Goal: Information Seeking & Learning: Compare options

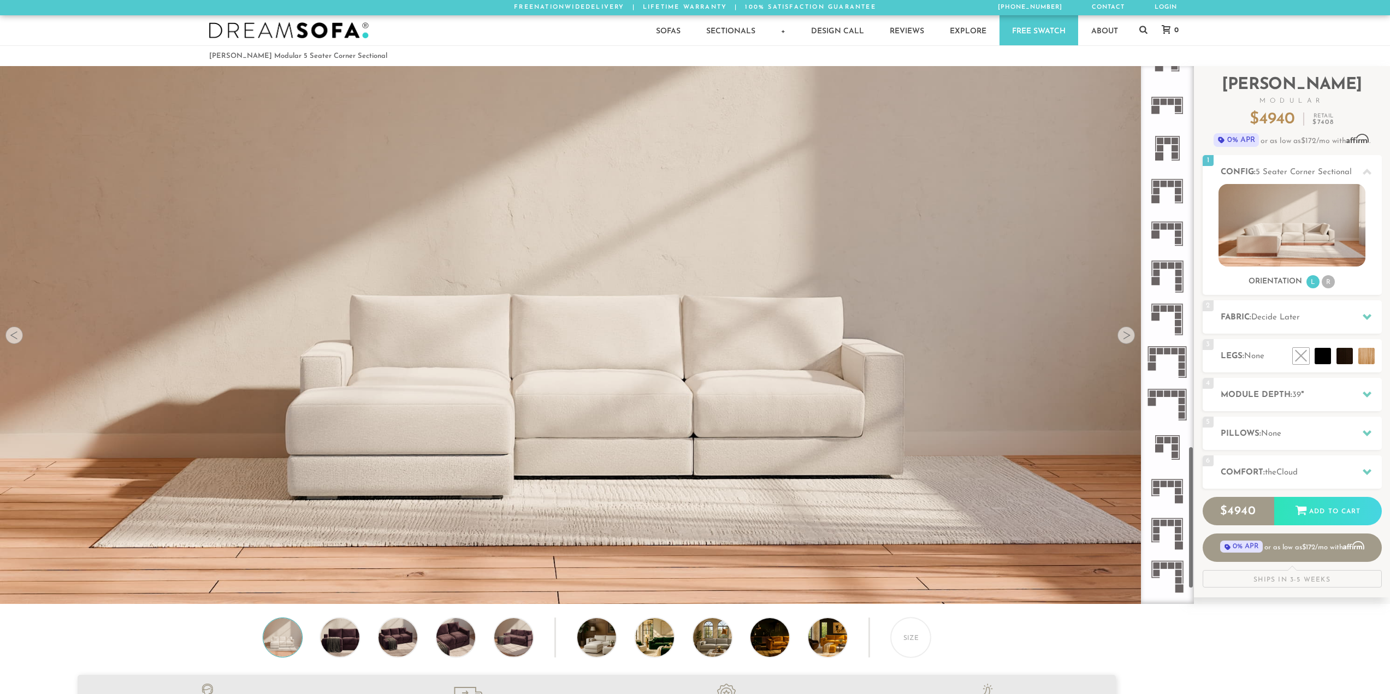
scroll to position [1444, 0]
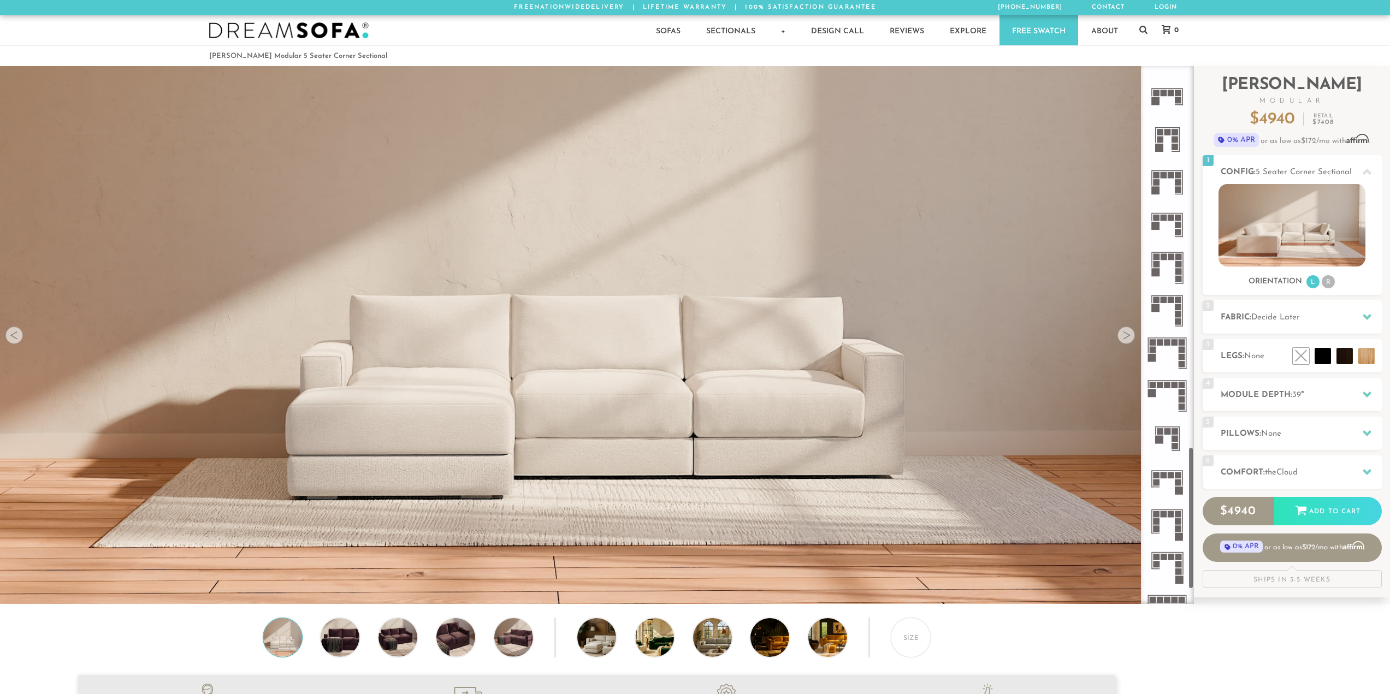
click at [1164, 300] on rect at bounding box center [1163, 299] width 7 height 7
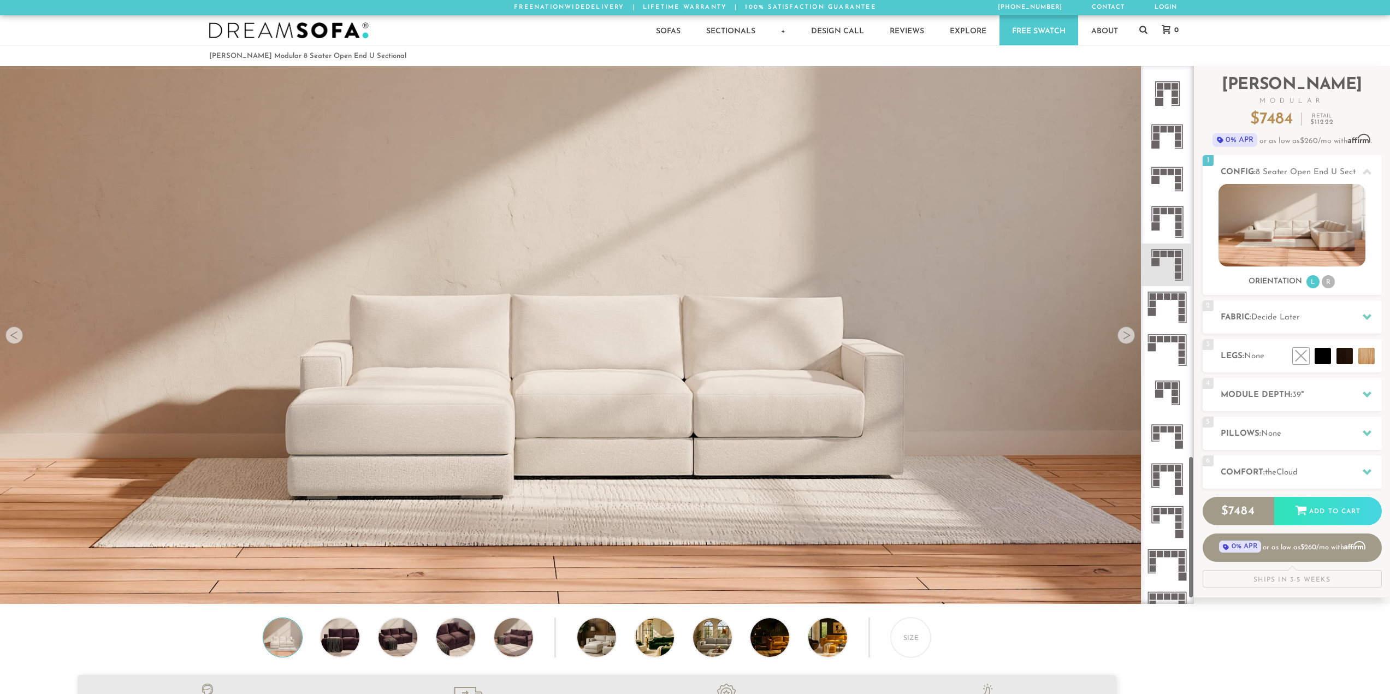
scroll to position [1511, 0]
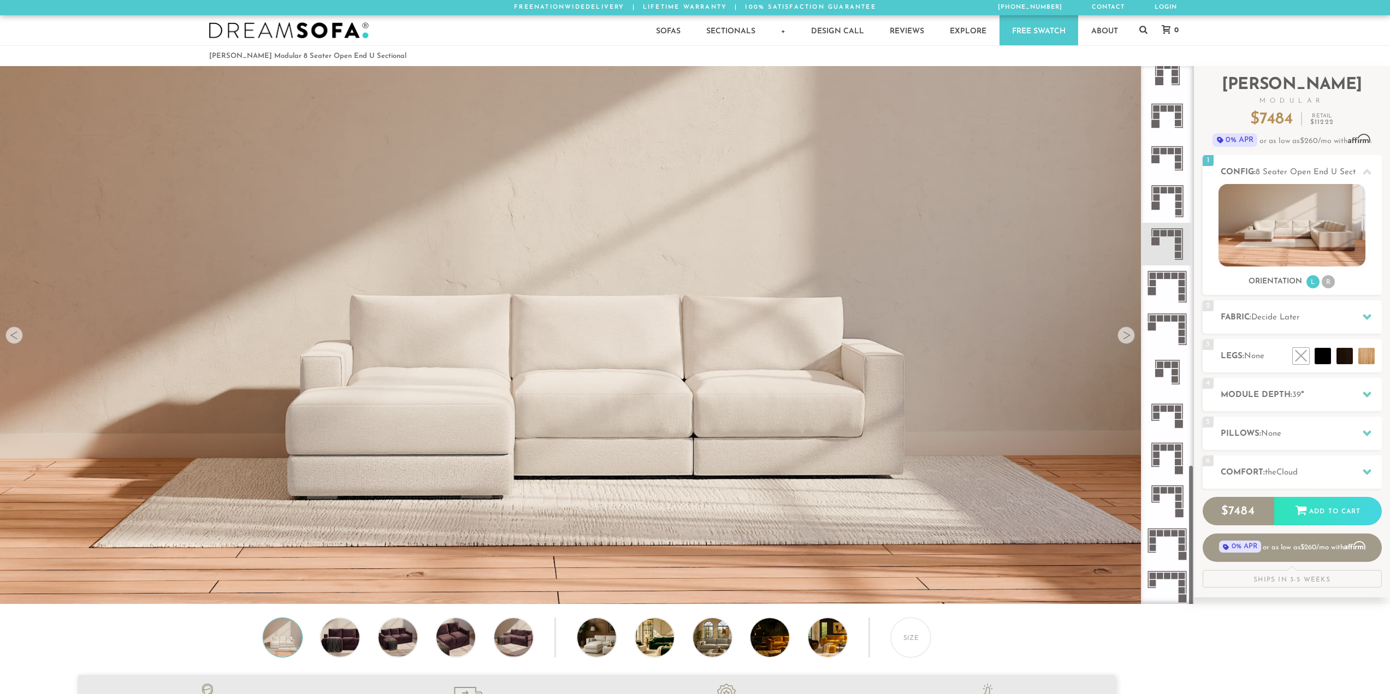
drag, startPoint x: 1192, startPoint y: 171, endPoint x: 1170, endPoint y: 596, distance: 425.9
click at [1170, 596] on div at bounding box center [1167, 335] width 53 height 538
click at [1169, 365] on rect at bounding box center [1167, 364] width 7 height 7
click at [1285, 218] on img at bounding box center [1291, 225] width 147 height 82
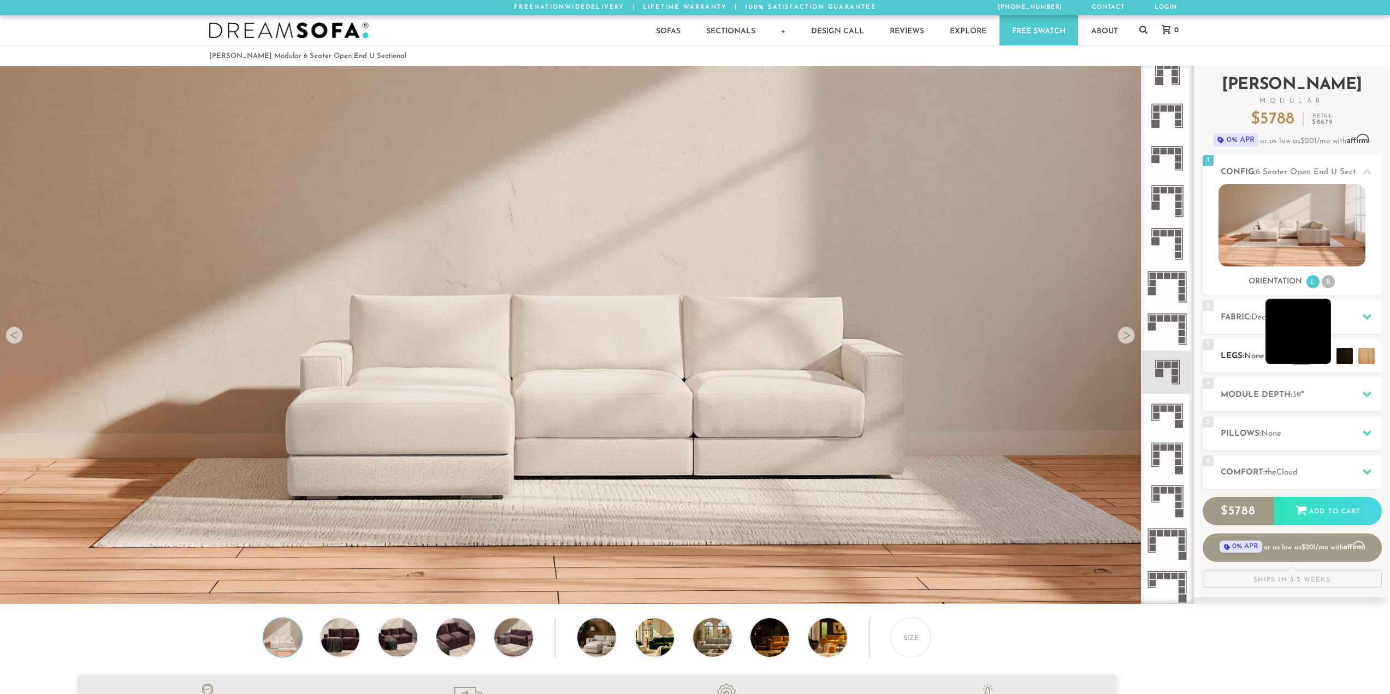
click at [1325, 353] on li at bounding box center [1298, 332] width 66 height 66
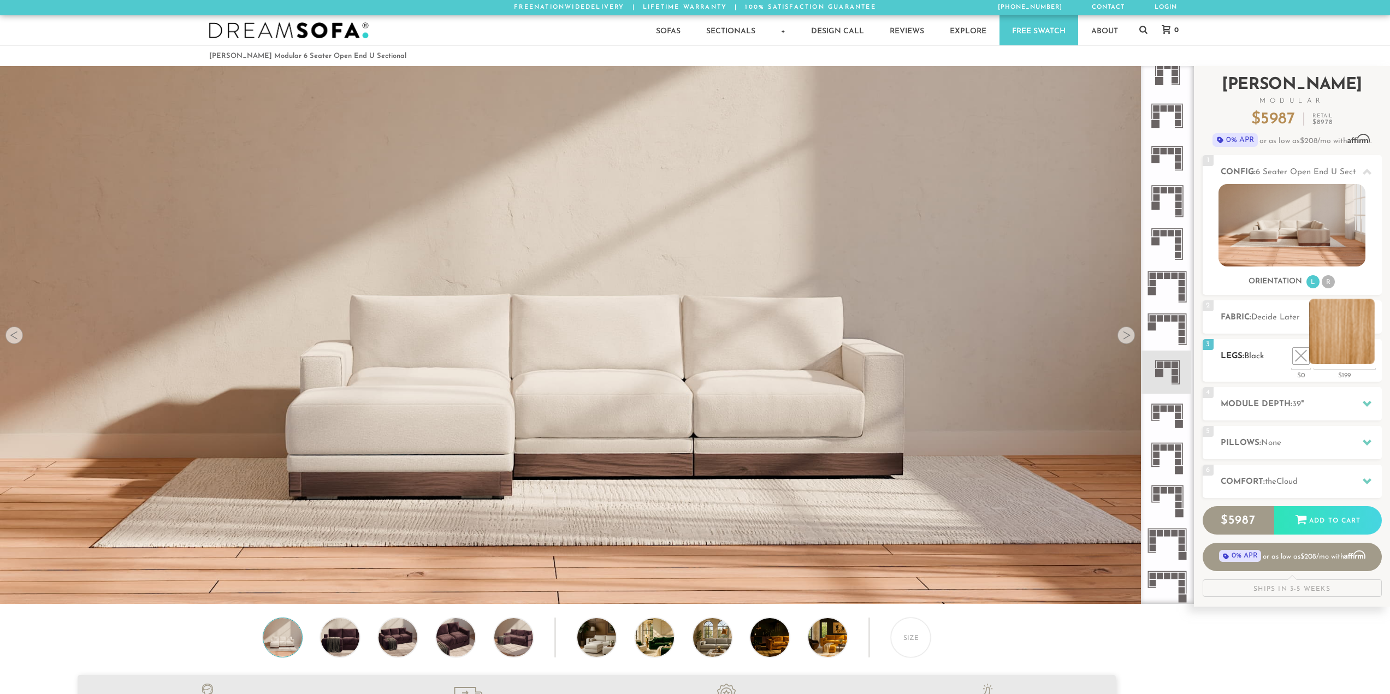
click at [1364, 357] on li at bounding box center [1342, 332] width 66 height 66
